Goal: Task Accomplishment & Management: Manage account settings

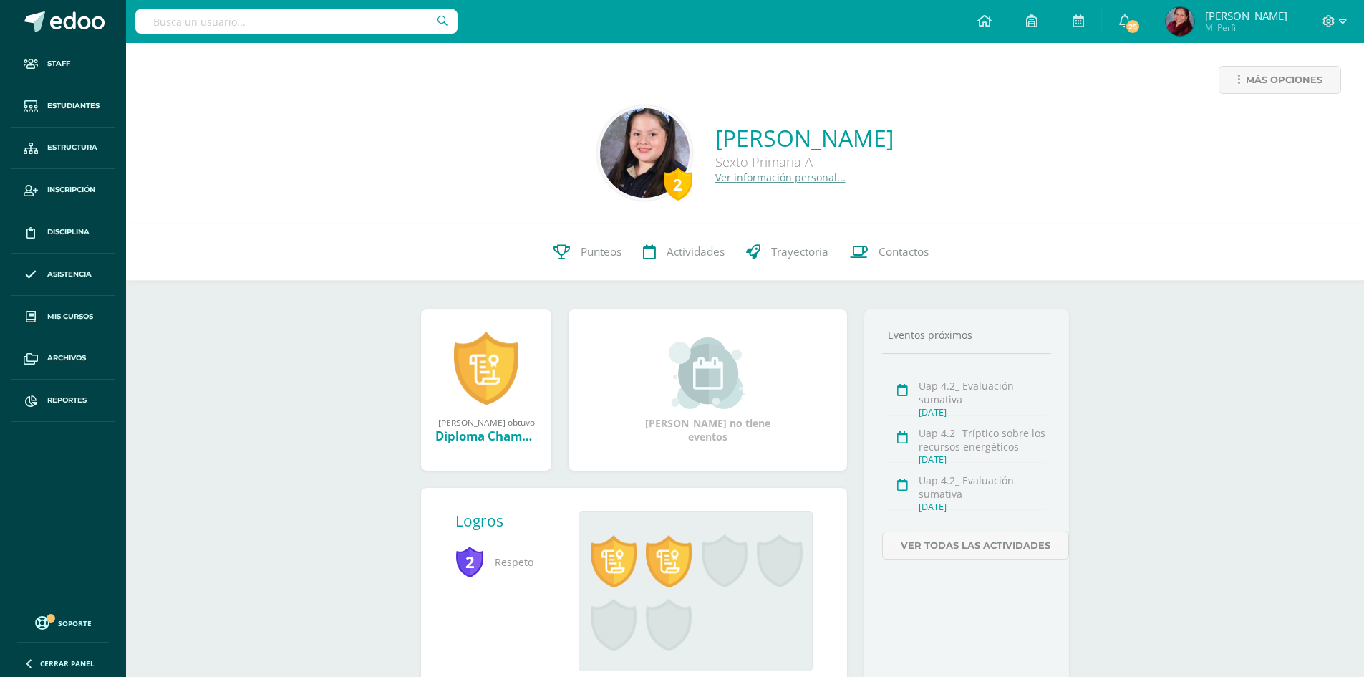
click at [258, 236] on div "2 María Guerra 20190172 Punteos Actividades Trayectoria Contactos" at bounding box center [745, 251] width 1238 height 57
click at [74, 243] on link "Disciplina" at bounding box center [62, 232] width 103 height 42
click at [77, 236] on span "Disciplina" at bounding box center [68, 231] width 42 height 11
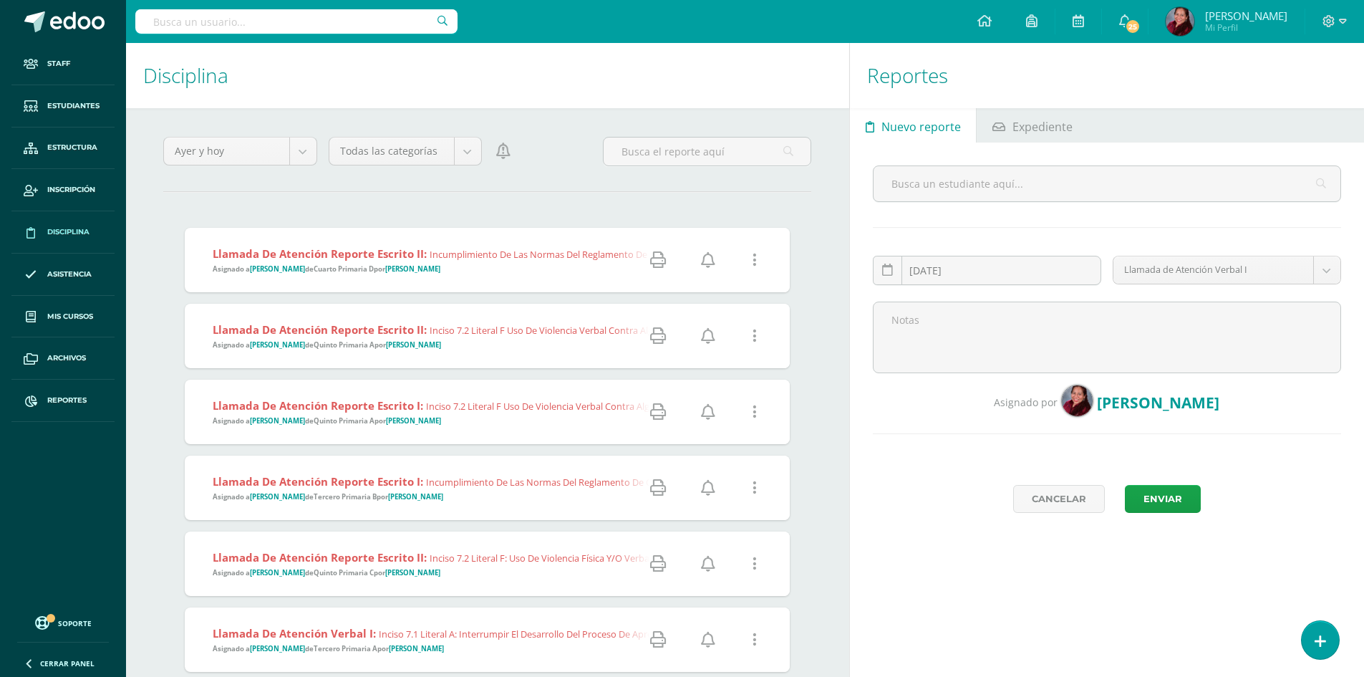
click at [754, 337] on icon at bounding box center [755, 336] width 4 height 16
click at [741, 413] on link "Eliminar Falta" at bounding box center [727, 409] width 111 height 22
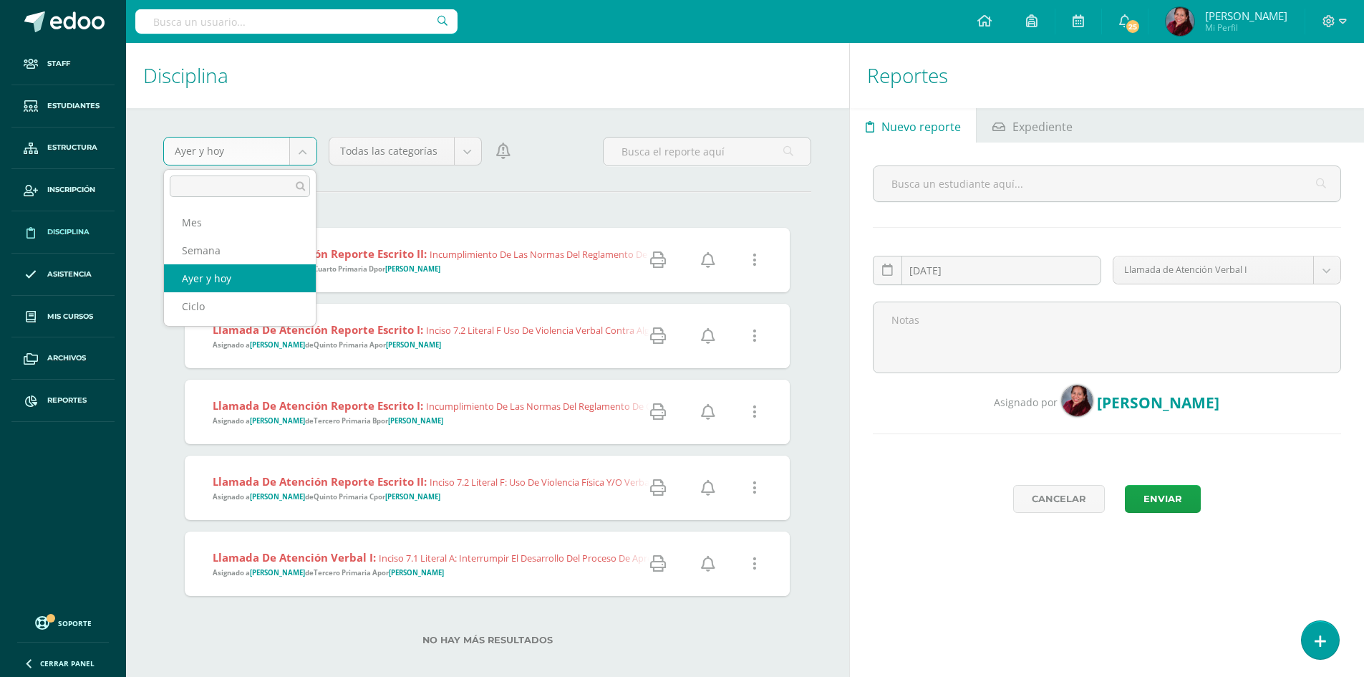
click at [299, 158] on body "Reporte Eliminado exitosamente Staff Estudiantes Estructura Inscripción Discipl…" at bounding box center [682, 338] width 1364 height 677
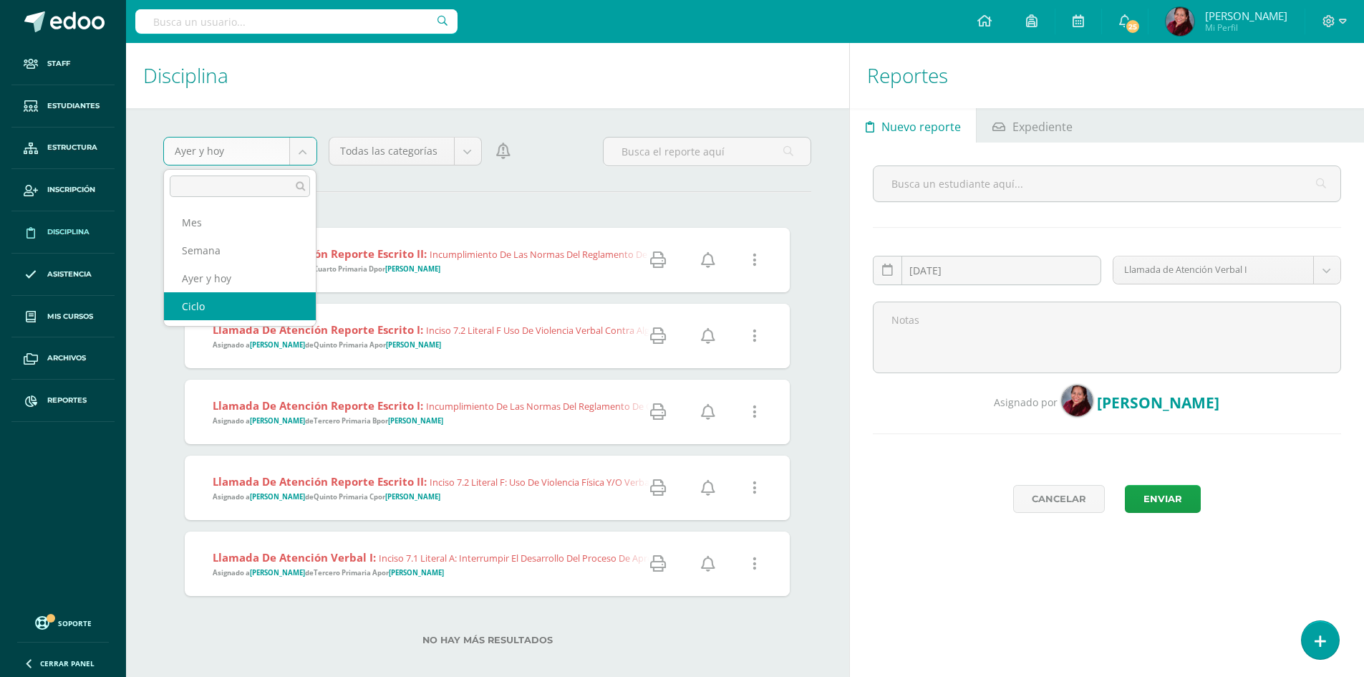
select select "cycle"
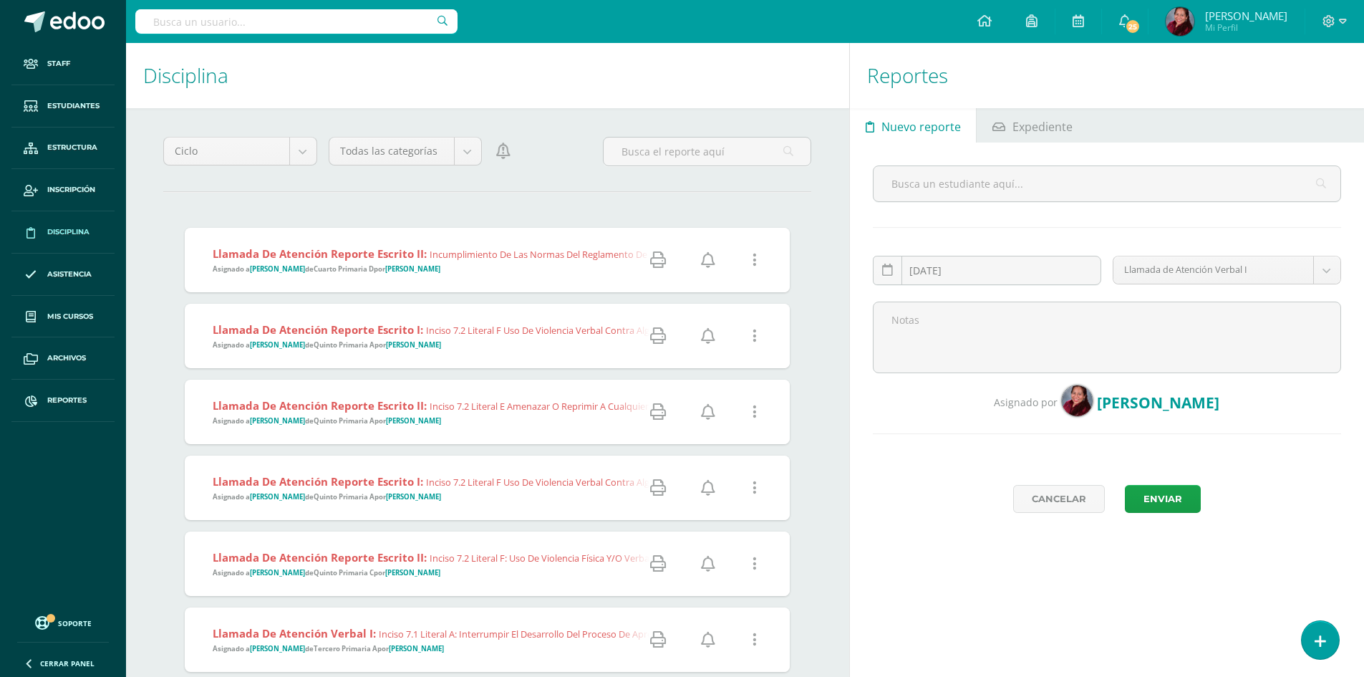
click at [754, 338] on icon at bounding box center [755, 336] width 4 height 16
click at [738, 415] on link "Eliminar Falta" at bounding box center [727, 409] width 111 height 22
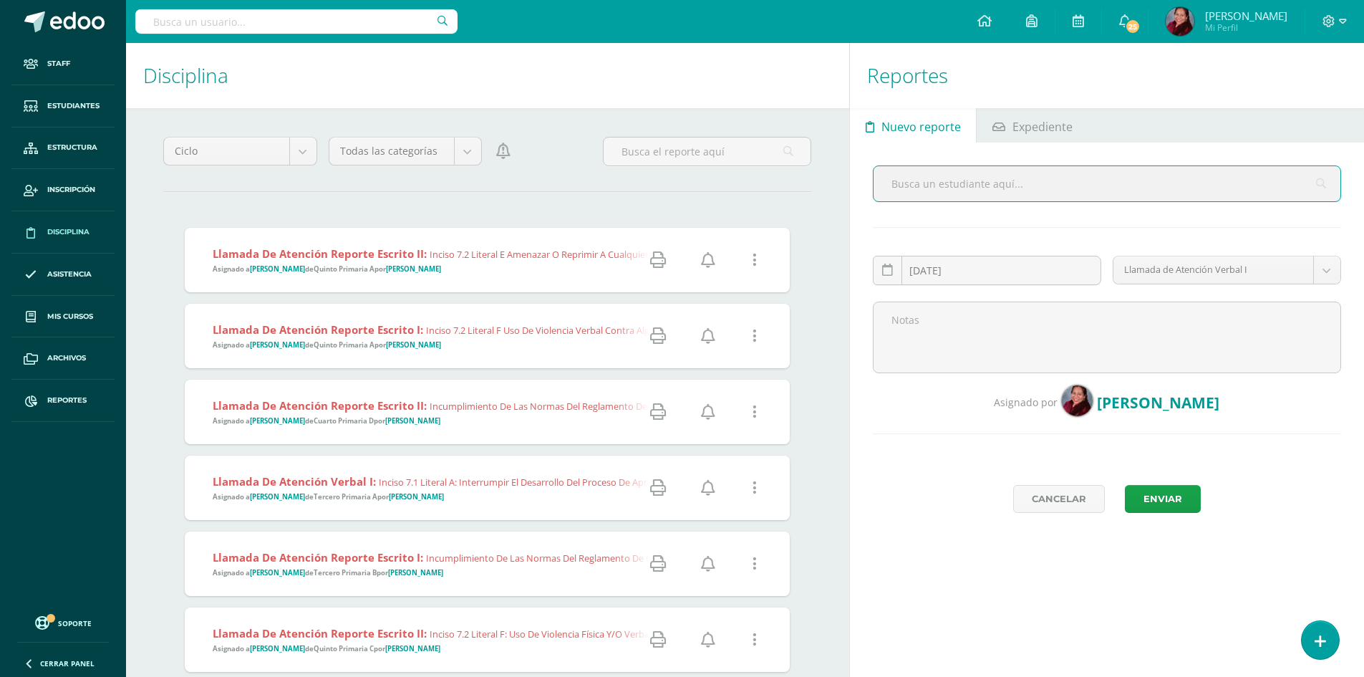
click at [72, 230] on span "Disciplina" at bounding box center [68, 231] width 42 height 11
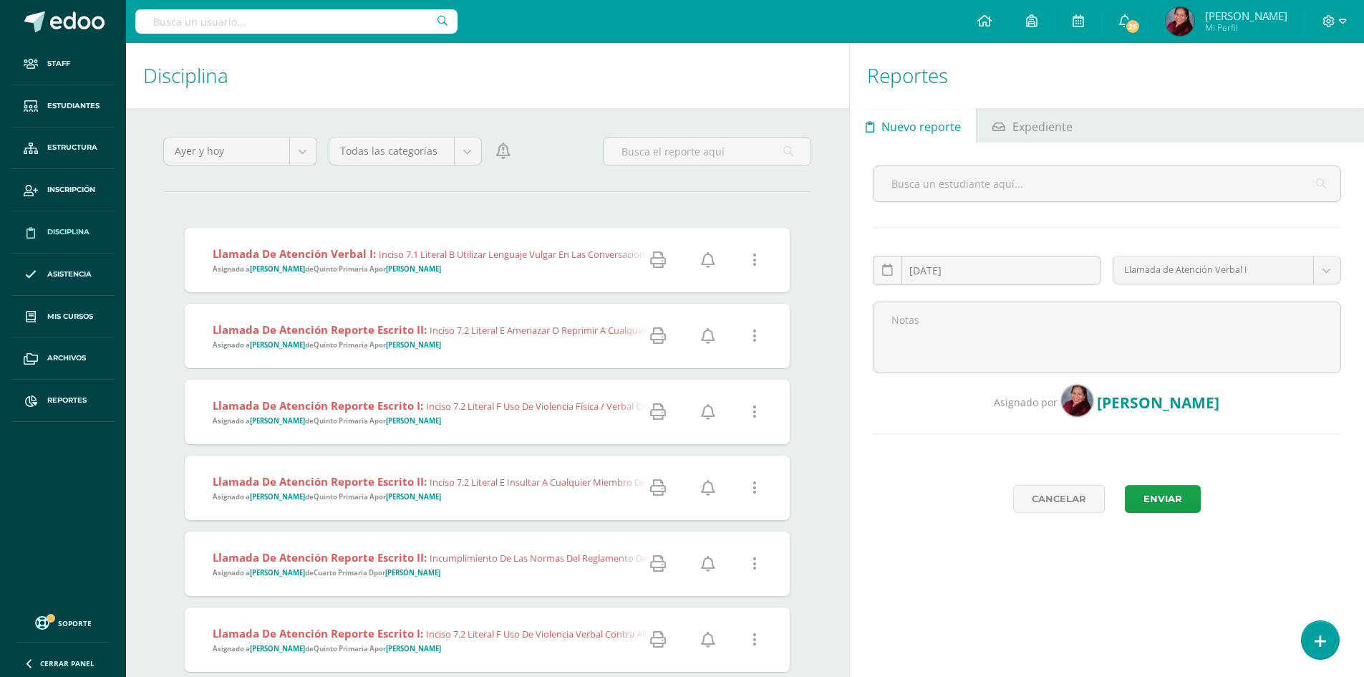
click at [654, 263] on icon at bounding box center [658, 260] width 16 height 16
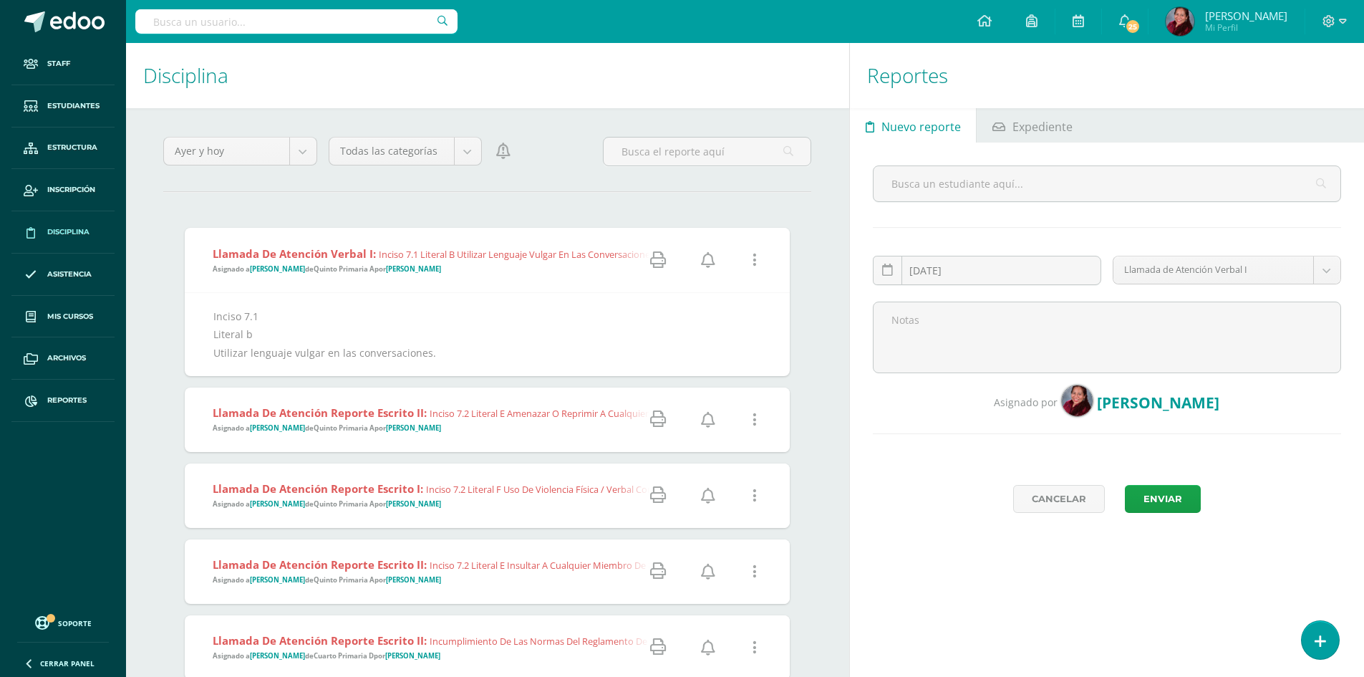
click at [657, 418] on icon at bounding box center [658, 419] width 16 height 16
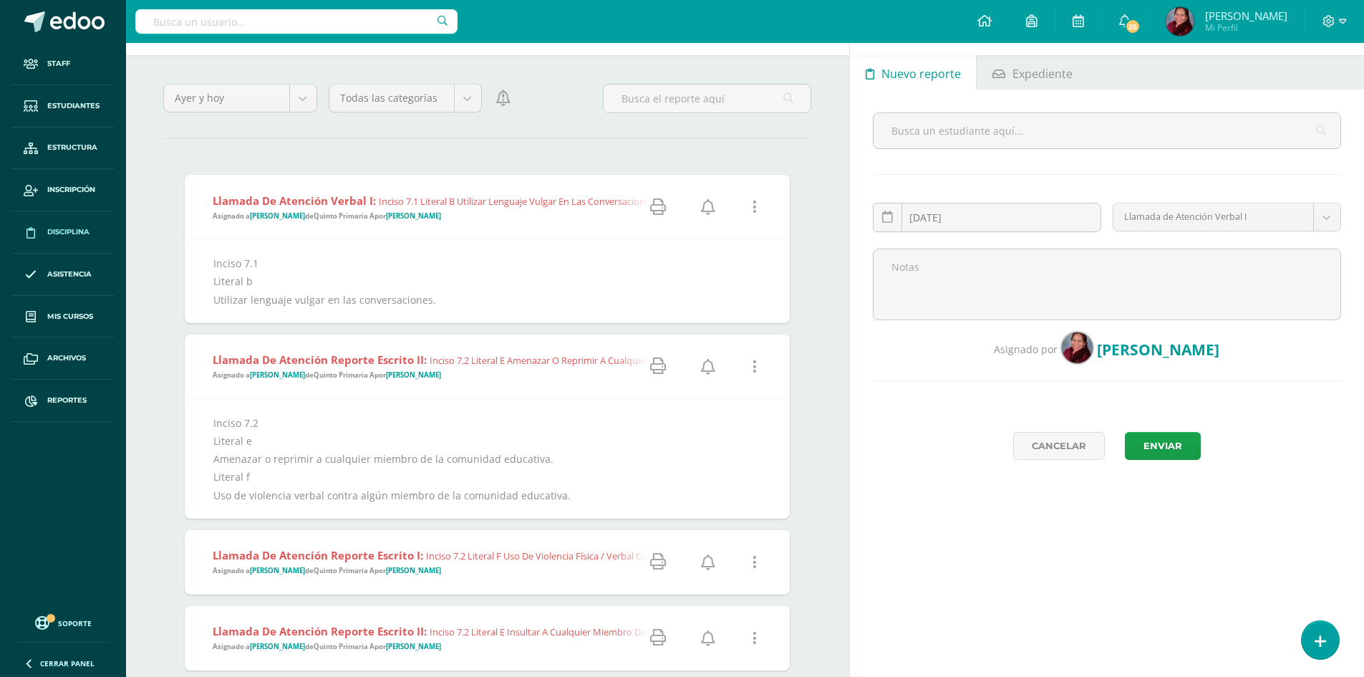
scroll to position [143, 0]
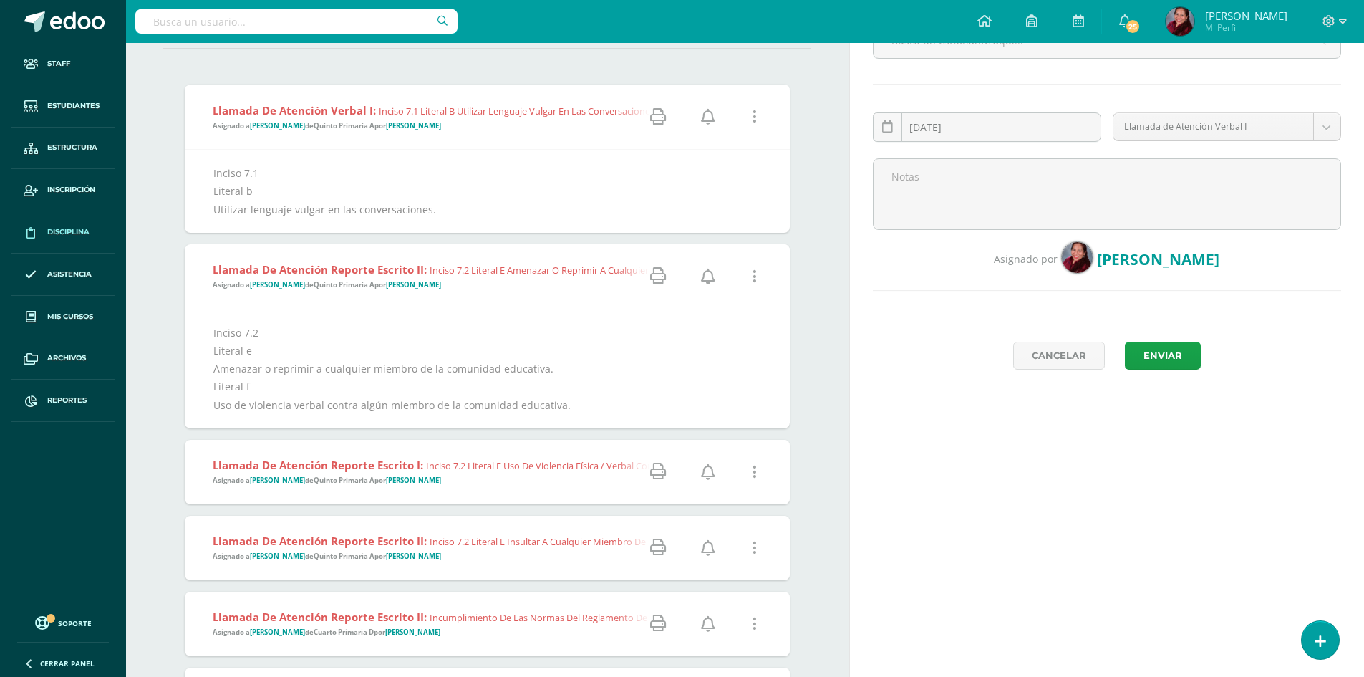
click at [665, 467] on icon at bounding box center [658, 471] width 16 height 16
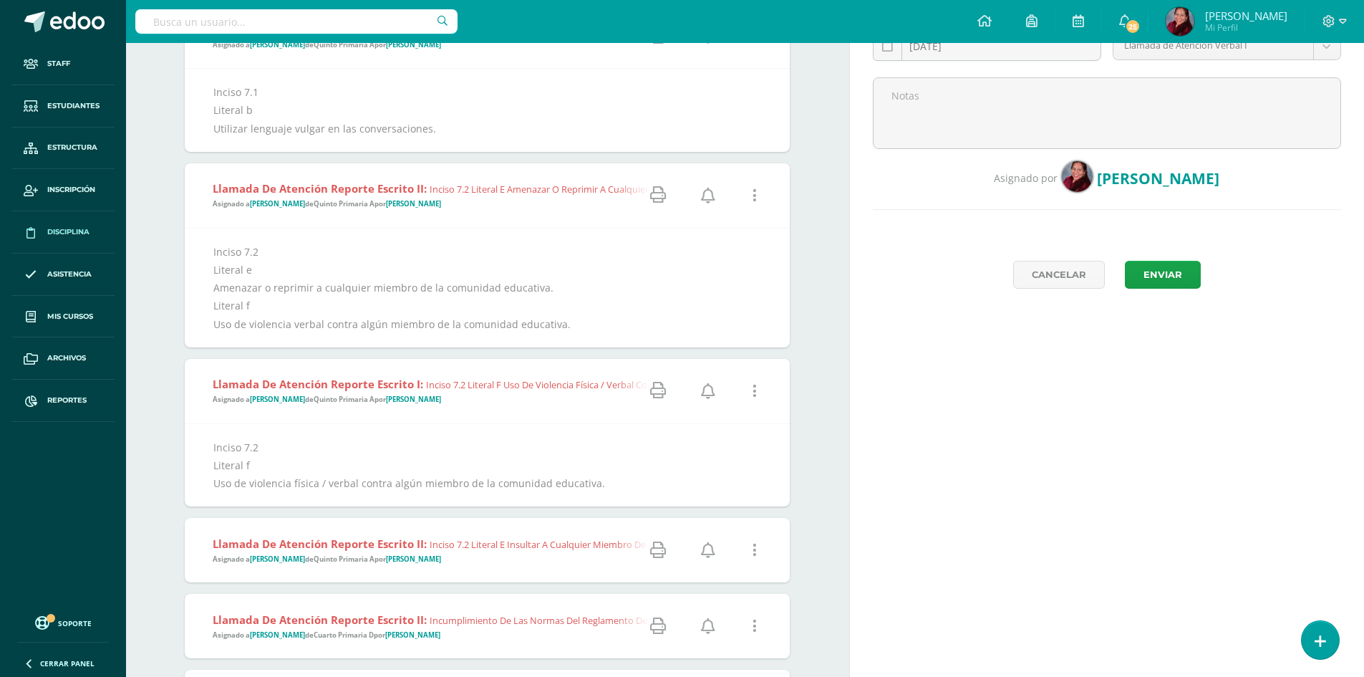
scroll to position [286, 0]
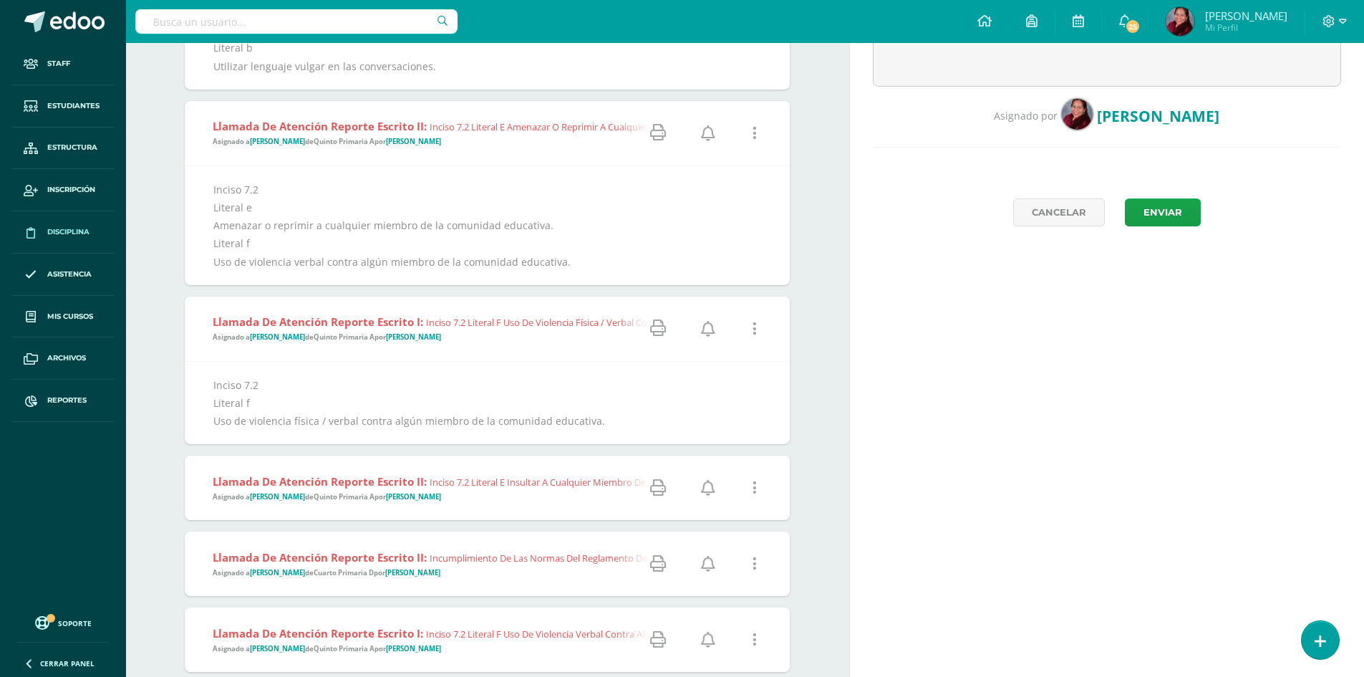
click at [657, 488] on icon at bounding box center [658, 488] width 16 height 16
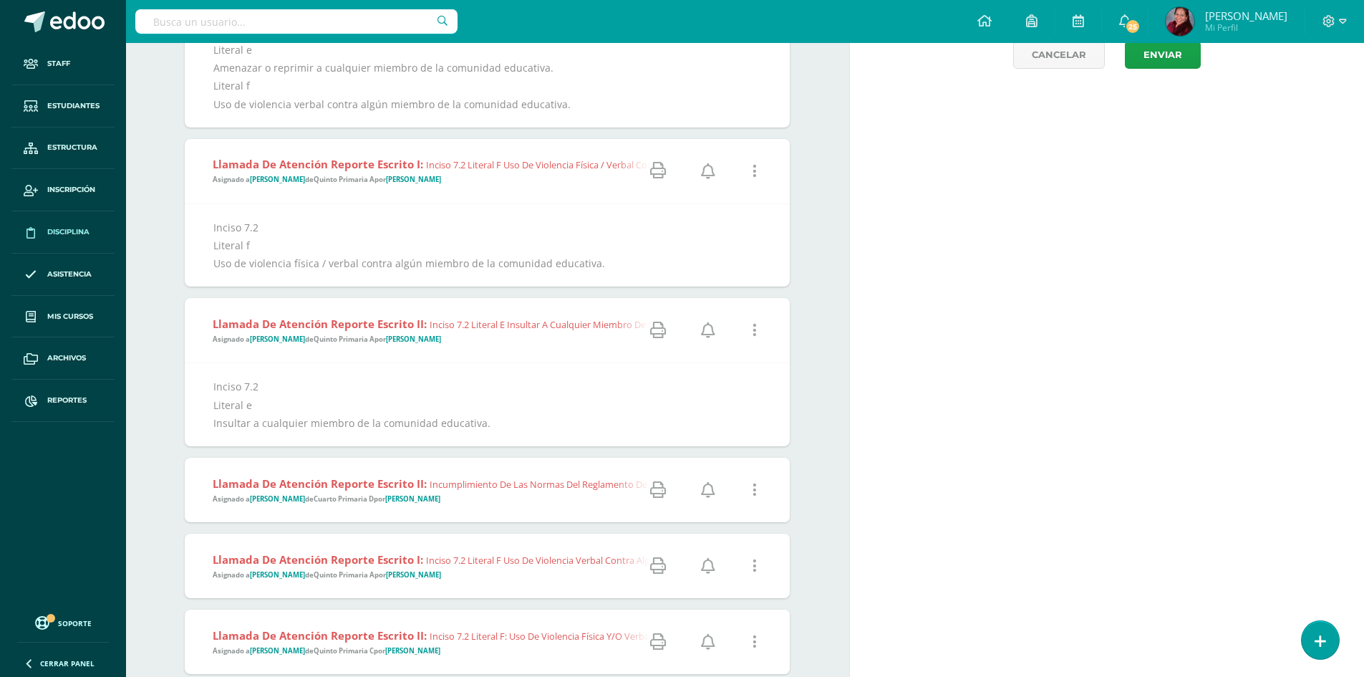
scroll to position [573, 0]
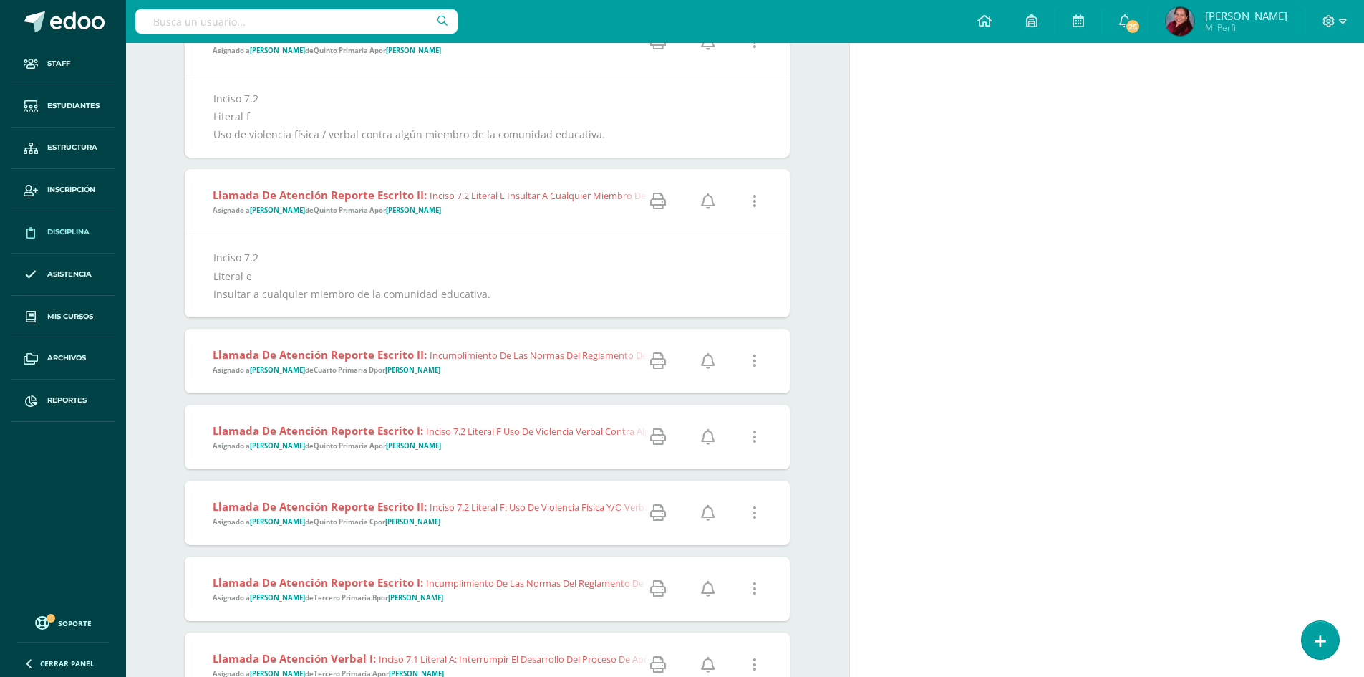
click at [654, 440] on icon at bounding box center [658, 437] width 16 height 16
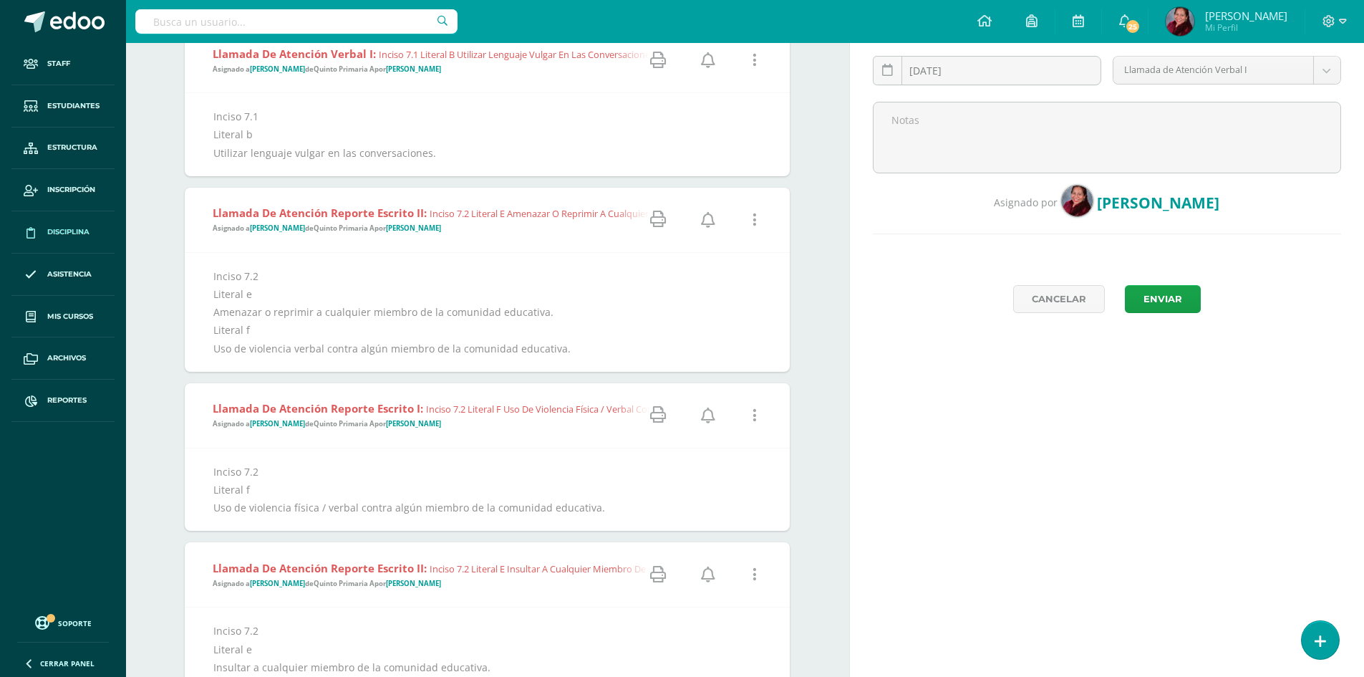
scroll to position [358, 0]
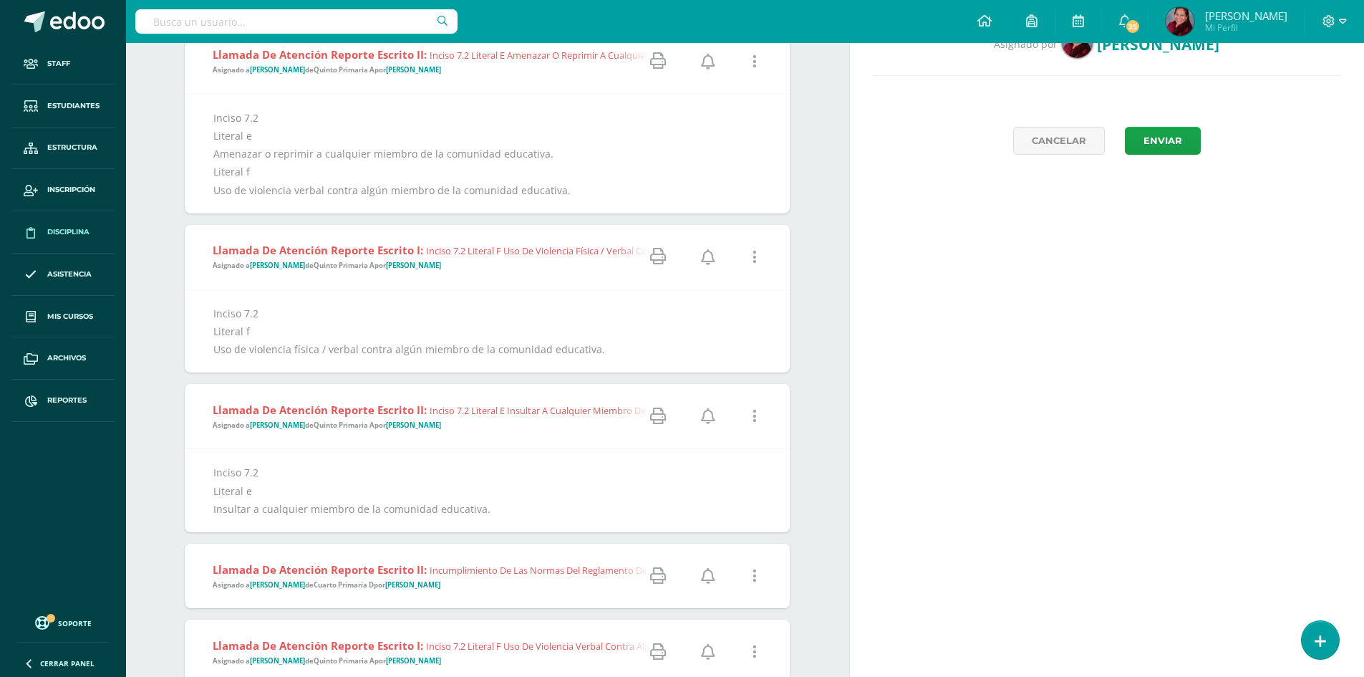
click at [658, 253] on icon at bounding box center [658, 256] width 16 height 16
drag, startPoint x: 304, startPoint y: 319, endPoint x: 306, endPoint y: 307, distance: 11.7
click at [304, 319] on div "Inciso 7.2 Literal f Uso de violencia física / verbal contra algún miembro de l…" at bounding box center [487, 331] width 548 height 54
